Goal: Task Accomplishment & Management: Complete application form

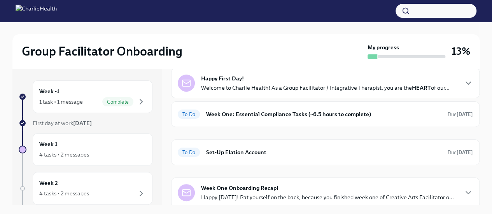
scroll to position [61, 0]
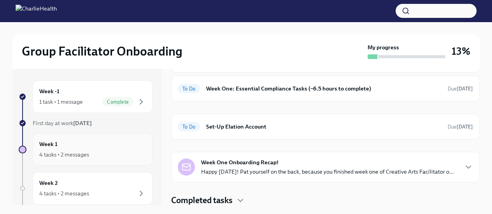
click at [119, 144] on div "Week 1 4 tasks • 2 messages" at bounding box center [92, 149] width 106 height 19
click at [286, 92] on div "To Do Week One: Essential Compliance Tasks (~6.5 hours to complete) Due [DATE]" at bounding box center [325, 88] width 295 height 12
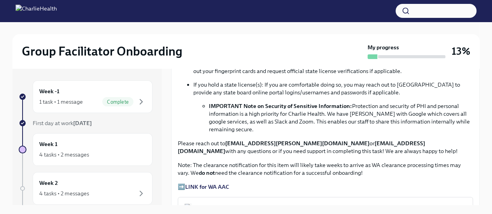
scroll to position [496, 0]
click at [218, 184] on strong "LINK for WA AAC" at bounding box center [207, 187] width 44 height 7
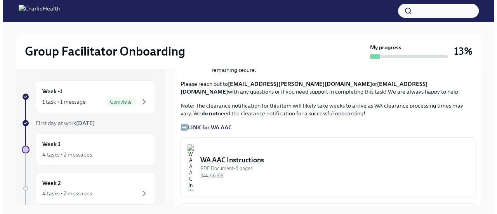
scroll to position [557, 0]
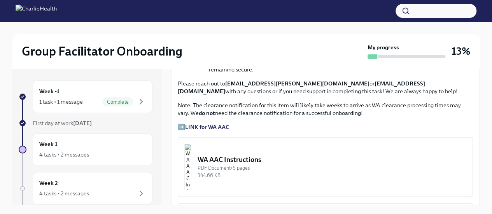
click at [191, 157] on img "button" at bounding box center [187, 167] width 7 height 47
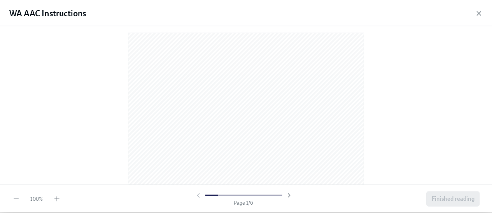
scroll to position [6, 0]
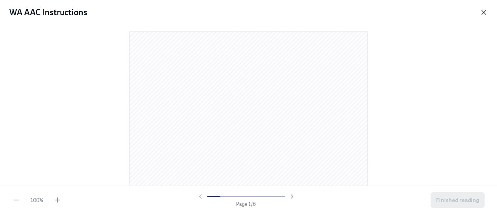
click at [487, 15] on icon "button" at bounding box center [484, 13] width 8 height 8
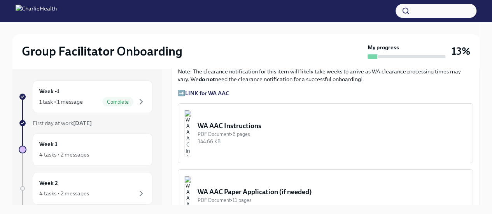
scroll to position [592, 0]
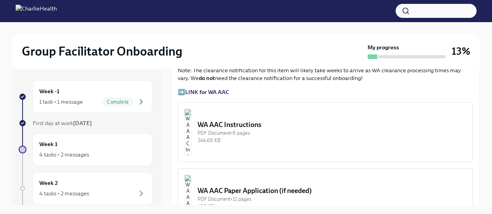
click at [197, 89] on strong "LINK for WA AAC" at bounding box center [207, 92] width 44 height 7
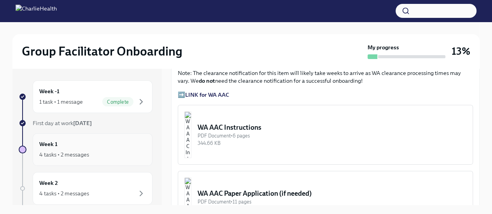
scroll to position [0, 0]
click at [208, 92] on strong "LINK for WA AAC" at bounding box center [207, 95] width 44 height 7
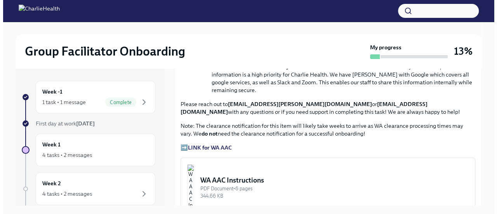
scroll to position [536, 0]
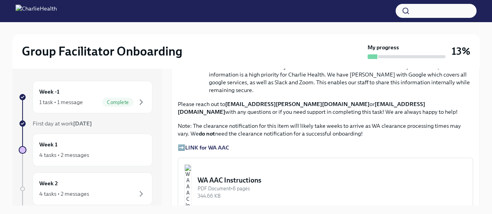
click at [256, 170] on button "WA AAC Instructions PDF Document • 6 pages 344.66 KB" at bounding box center [325, 188] width 295 height 60
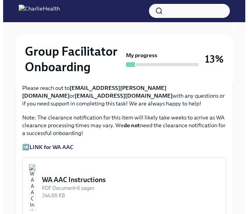
scroll to position [674, 0]
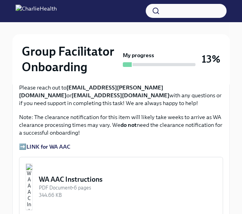
click at [33, 165] on img "button" at bounding box center [29, 186] width 7 height 47
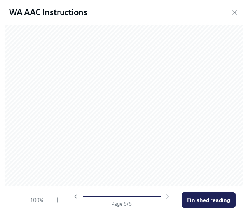
scroll to position [1734, 0]
click at [204, 205] on button "Finished reading" at bounding box center [209, 200] width 54 height 16
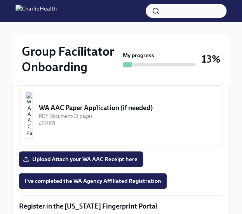
scroll to position [816, 0]
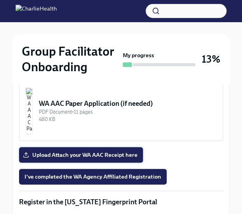
click at [115, 151] on span "Upload Attach your WA AAC Receipt here" at bounding box center [80, 155] width 113 height 8
click at [0, 0] on input "Upload Attach your WA AAC Receipt here" at bounding box center [0, 0] width 0 height 0
click at [85, 151] on label "Upload Attach your WA AAC Receipt here" at bounding box center [81, 155] width 124 height 16
click at [0, 0] on input "Upload Attach your WA AAC Receipt here" at bounding box center [0, 0] width 0 height 0
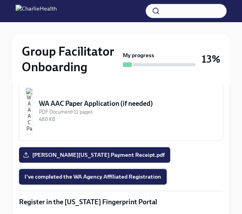
click at [138, 173] on span "I've completed the WA Agency Affiliated Registration" at bounding box center [92, 177] width 137 height 8
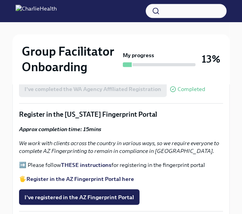
scroll to position [903, 0]
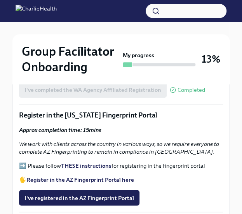
click at [86, 162] on strong "THESE instructions" at bounding box center [86, 165] width 51 height 7
click at [60, 176] on strong "Register in the AZ Fingerprint Portal here" at bounding box center [80, 179] width 108 height 7
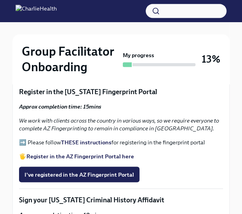
scroll to position [924, 0]
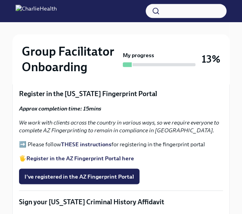
click at [82, 141] on strong "THESE instructions" at bounding box center [86, 144] width 51 height 7
click at [79, 141] on strong "THESE instructions" at bounding box center [86, 144] width 51 height 7
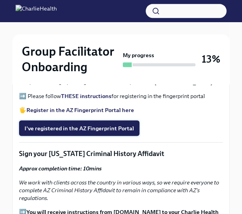
scroll to position [973, 0]
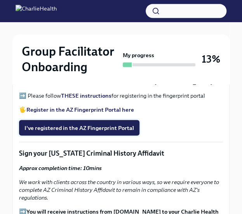
click at [98, 124] on span "I've registered in the AZ Fingerprint Portal" at bounding box center [79, 128] width 110 height 8
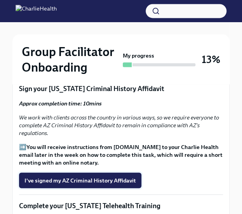
scroll to position [1037, 0]
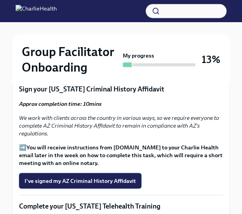
click at [110, 176] on button "I've signed my AZ Criminal History Affidavit" at bounding box center [80, 181] width 122 height 16
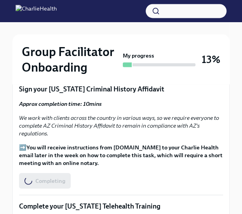
click at [42, 173] on div "Completing" at bounding box center [45, 181] width 52 height 16
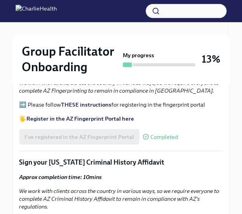
scroll to position [965, 0]
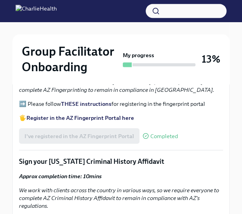
click at [97, 128] on div "I've registered in the AZ Fingerprint Portal Completed" at bounding box center [98, 136] width 159 height 16
click at [151, 133] on span "Completed" at bounding box center [164, 136] width 28 height 6
drag, startPoint x: 120, startPoint y: 126, endPoint x: 90, endPoint y: 138, distance: 32.9
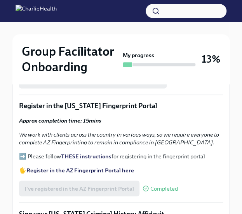
scroll to position [912, 0]
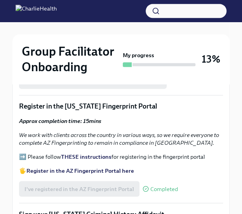
click at [78, 167] on strong "Register in the AZ Fingerprint Portal here" at bounding box center [80, 170] width 108 height 7
click at [74, 153] on strong "THESE instructions" at bounding box center [86, 156] width 51 height 7
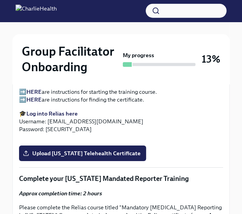
scroll to position [1223, 0]
